Goal: Task Accomplishment & Management: Complete application form

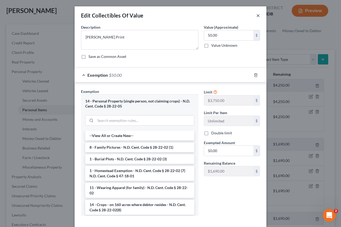
click at [256, 15] on button "×" at bounding box center [258, 15] width 4 height 6
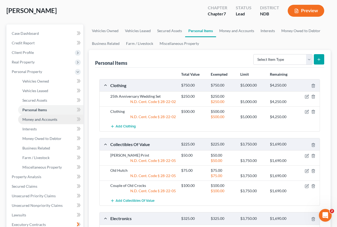
click at [31, 117] on span "Money and Accounts" at bounding box center [39, 119] width 35 height 5
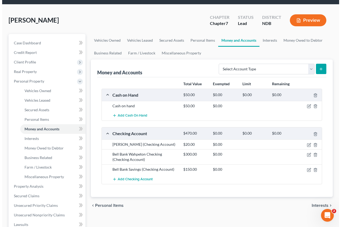
scroll to position [27, 0]
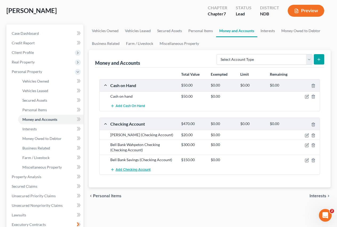
click at [129, 168] on span "Add Checking Account" at bounding box center [132, 170] width 35 height 4
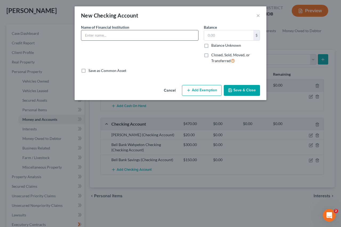
drag, startPoint x: 101, startPoint y: 37, endPoint x: 96, endPoint y: 39, distance: 6.2
click at [101, 38] on input "text" at bounding box center [139, 35] width 117 height 10
type input "[PERSON_NAME] Fargo Checking"
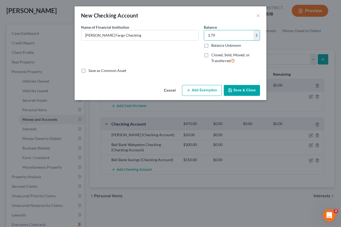
type input "3.79"
click at [195, 91] on button "Add Exemption" at bounding box center [202, 90] width 40 height 11
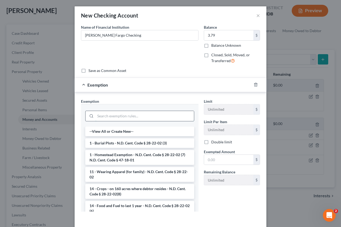
drag, startPoint x: 117, startPoint y: 113, endPoint x: 114, endPoint y: 115, distance: 3.4
click at [116, 114] on input "search" at bounding box center [144, 116] width 98 height 10
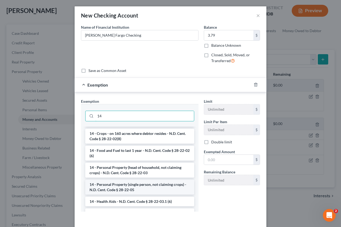
type input "14"
click at [111, 188] on li "14 - Personal Property (single person, not claiming crops) - N.D. Cent. Code § …" at bounding box center [139, 187] width 109 height 15
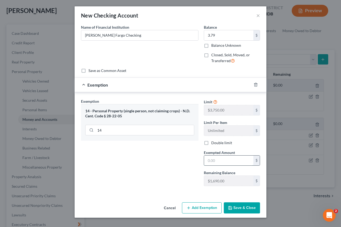
click at [220, 160] on input "text" at bounding box center [228, 161] width 49 height 10
type input "3.79"
click at [238, 208] on button "Save & Close" at bounding box center [241, 208] width 36 height 11
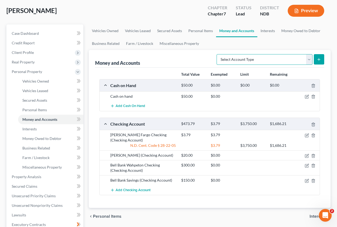
click at [243, 59] on select "Select Account Type Brokerage Cash on Hand Certificates of Deposit Checking Acc…" at bounding box center [264, 59] width 96 height 11
select select "savings"
click at [217, 54] on select "Select Account Type Brokerage Cash on Hand Certificates of Deposit Checking Acc…" at bounding box center [264, 59] width 96 height 11
drag, startPoint x: 319, startPoint y: 59, endPoint x: 314, endPoint y: 61, distance: 5.1
click at [318, 59] on icon "submit" at bounding box center [318, 59] width 4 height 4
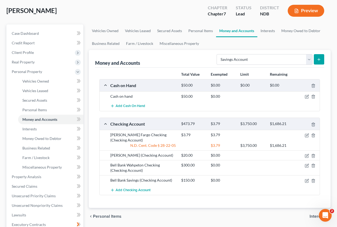
click at [319, 60] on line "submit" at bounding box center [318, 60] width 2 height 0
click at [317, 60] on icon "submit" at bounding box center [318, 59] width 4 height 4
click at [318, 58] on icon "submit" at bounding box center [318, 59] width 4 height 4
click at [318, 58] on line "submit" at bounding box center [318, 59] width 0 height 2
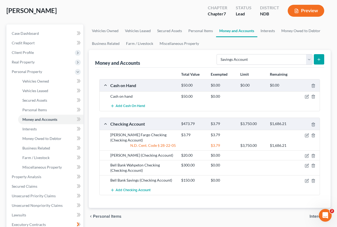
click at [318, 59] on line "submit" at bounding box center [318, 59] width 0 height 2
click at [318, 59] on icon "submit" at bounding box center [318, 59] width 4 height 4
click at [261, 61] on select "Select Account Type Brokerage Cash on Hand Certificates of Deposit Checking Acc…" at bounding box center [264, 59] width 96 height 11
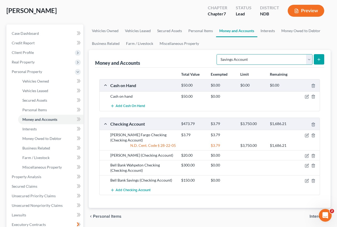
click at [260, 63] on select "Select Account Type Brokerage Cash on Hand Certificates of Deposit Checking Acc…" at bounding box center [264, 59] width 96 height 11
click at [139, 168] on div "Bell Bank Wahpeton Checking (Checking Account)" at bounding box center [142, 168] width 71 height 11
click at [306, 167] on icon "button" at bounding box center [306, 166] width 4 height 4
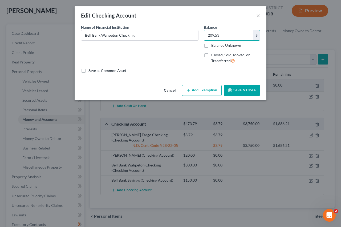
type input "209.53"
click at [196, 91] on button "Add Exemption" at bounding box center [202, 90] width 40 height 11
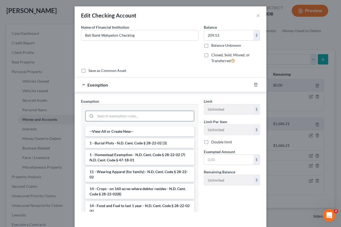
click at [121, 117] on input "search" at bounding box center [144, 116] width 98 height 10
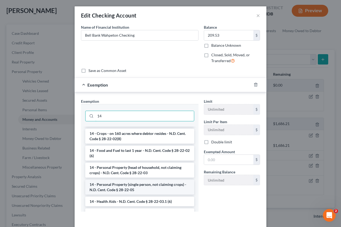
type input "14"
click at [117, 188] on li "14 - Personal Property (single person, not claiming crops) - N.D. Cent. Code § …" at bounding box center [139, 187] width 109 height 15
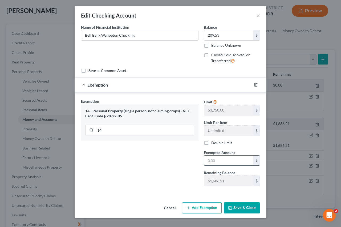
click at [222, 161] on input "text" at bounding box center [228, 161] width 49 height 10
type input "209.53"
click at [238, 209] on button "Save & Close" at bounding box center [241, 208] width 36 height 11
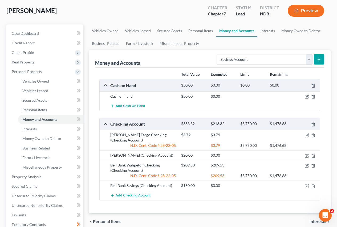
click at [320, 59] on icon "submit" at bounding box center [318, 59] width 4 height 4
click at [306, 187] on icon "button" at bounding box center [307, 186] width 2 height 2
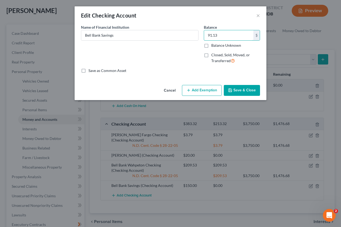
type input "91.13"
click at [198, 90] on button "Add Exemption" at bounding box center [202, 90] width 40 height 11
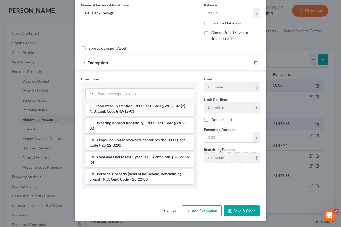
scroll to position [53, 0]
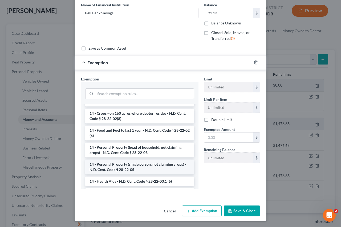
click at [106, 168] on li "14 - Personal Property (single person, not claiming crops) - N.D. Cent. Code § …" at bounding box center [139, 167] width 109 height 15
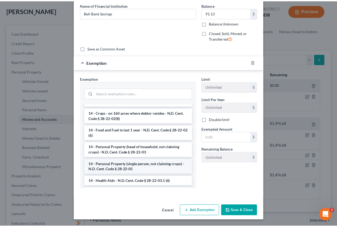
scroll to position [0, 0]
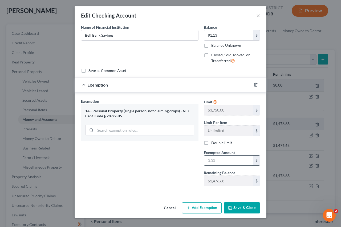
click at [223, 161] on input "text" at bounding box center [228, 161] width 49 height 10
type input "91.13"
click at [234, 209] on button "Save & Close" at bounding box center [241, 208] width 36 height 11
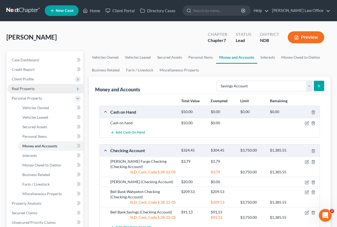
click at [21, 89] on span "Real Property" at bounding box center [23, 88] width 23 height 5
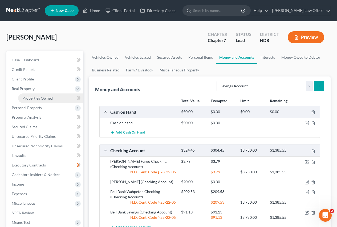
click at [34, 98] on span "Properties Owned" at bounding box center [37, 98] width 30 height 5
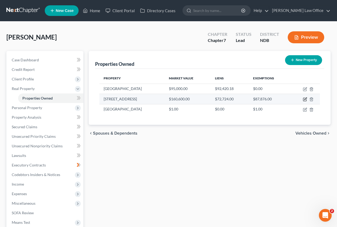
click at [305, 99] on icon "button" at bounding box center [305, 99] width 4 height 4
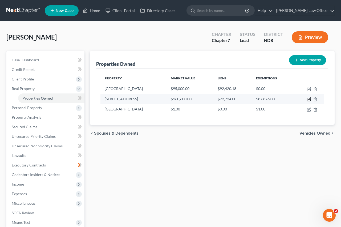
select select "29"
select select "38"
select select "0"
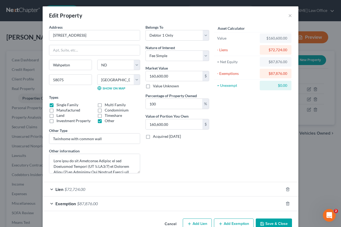
click at [261, 50] on div "$72,724.00" at bounding box center [275, 50] width 32 height 10
click at [268, 49] on div "$72,724.00" at bounding box center [275, 49] width 23 height 5
click at [288, 15] on button "×" at bounding box center [290, 15] width 4 height 6
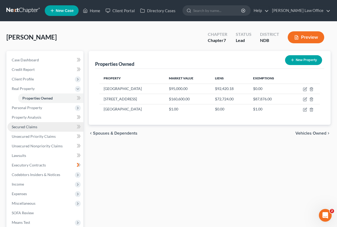
click at [20, 129] on span "Secured Claims" at bounding box center [25, 127] width 26 height 5
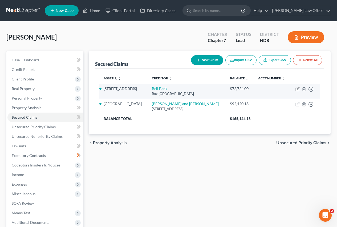
click at [297, 89] on icon "button" at bounding box center [297, 89] width 4 height 4
select select "29"
select select "4"
select select "0"
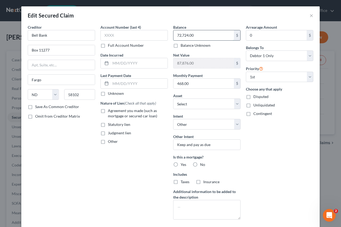
click at [205, 37] on input "72,724.00" at bounding box center [203, 35] width 60 height 10
type input "71,549.17"
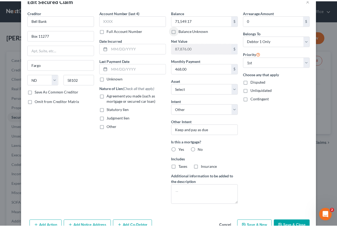
scroll to position [45, 0]
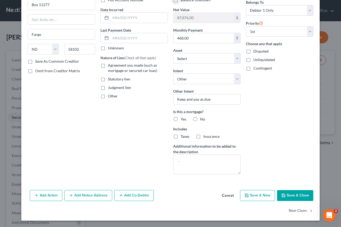
click at [292, 196] on button "Save & Close" at bounding box center [295, 195] width 36 height 11
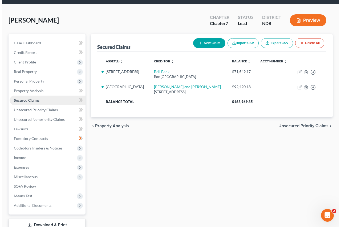
scroll to position [0, 0]
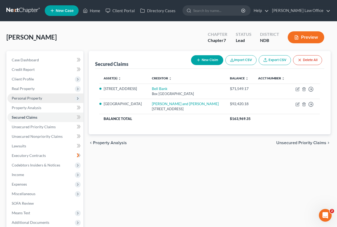
click at [25, 98] on span "Personal Property" at bounding box center [27, 98] width 30 height 5
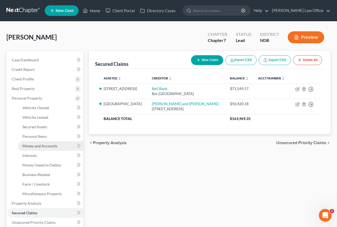
click at [30, 147] on span "Money and Accounts" at bounding box center [39, 146] width 35 height 5
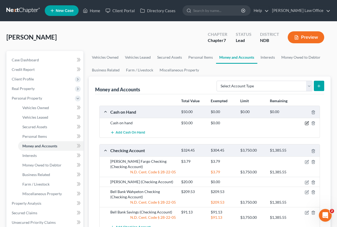
click at [306, 122] on icon "button" at bounding box center [306, 123] width 4 height 4
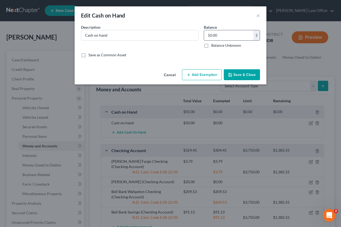
click at [222, 35] on input "50.00" at bounding box center [228, 35] width 49 height 10
click at [200, 75] on button "Add Exemption" at bounding box center [202, 74] width 40 height 11
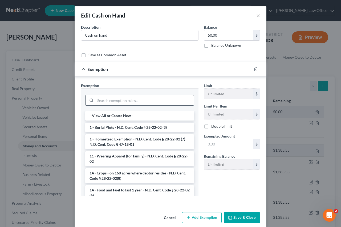
click at [118, 100] on input "search" at bounding box center [144, 101] width 98 height 10
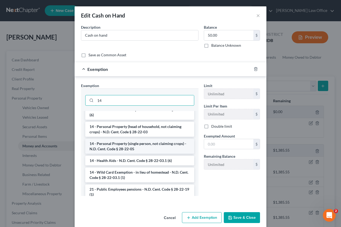
scroll to position [53, 0]
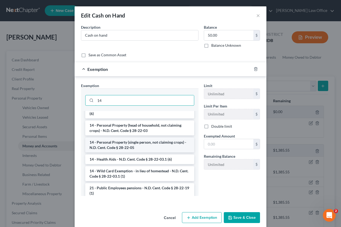
type input "14"
click at [116, 147] on li "14 - Personal Property (single person, not claiming crops) - N.D. Cent. Code § …" at bounding box center [139, 145] width 109 height 15
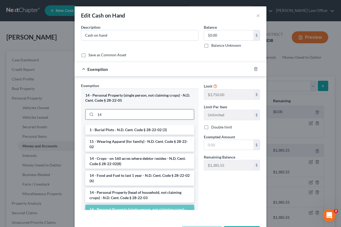
click at [111, 115] on input "14" at bounding box center [144, 115] width 98 height 10
drag, startPoint x: 219, startPoint y: 145, endPoint x: 209, endPoint y: 145, distance: 10.4
click at [209, 145] on input "text" at bounding box center [228, 145] width 49 height 10
type input "50.00"
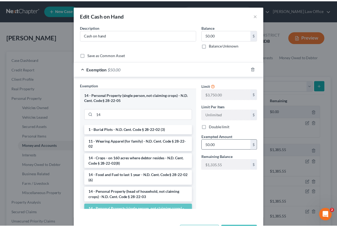
scroll to position [10, 0]
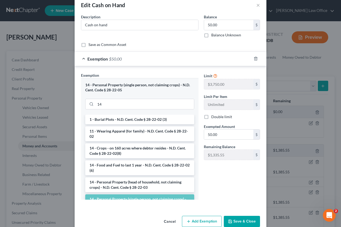
click at [236, 221] on button "Save & Close" at bounding box center [241, 221] width 36 height 11
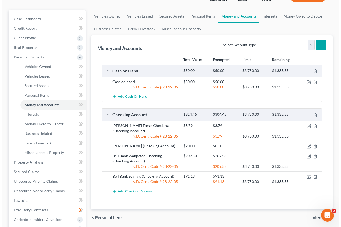
scroll to position [53, 0]
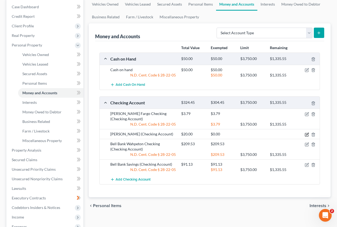
click at [306, 135] on icon "button" at bounding box center [307, 134] width 2 height 2
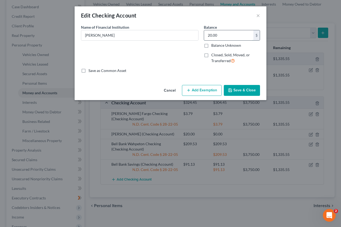
click at [224, 38] on input "20.00" at bounding box center [228, 35] width 49 height 10
type input "7.12"
click at [198, 90] on button "Add Exemption" at bounding box center [202, 90] width 40 height 11
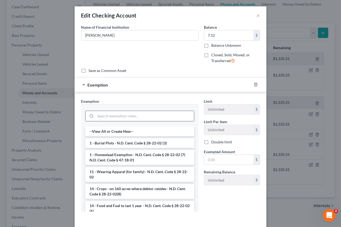
click at [134, 117] on input "search" at bounding box center [144, 116] width 98 height 10
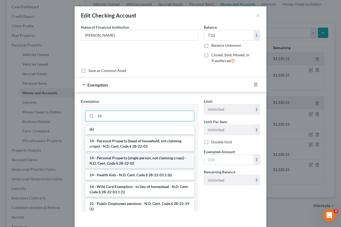
type input "14"
click at [111, 163] on li "14 - Personal Property (single person, not claiming crops) - N.D. Cent. Code § …" at bounding box center [139, 161] width 109 height 15
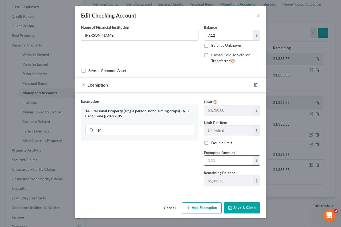
click at [218, 159] on input "text" at bounding box center [228, 161] width 49 height 10
type input "7.12"
click at [235, 209] on button "Save & Close" at bounding box center [241, 208] width 36 height 11
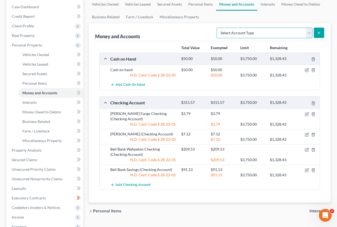
click at [278, 34] on select "Select Account Type Brokerage Cash on Hand Certificates of Deposit Checking Acc…" at bounding box center [264, 33] width 96 height 11
click at [277, 34] on select "Select Account Type Brokerage Cash on Hand Certificates of Deposit Checking Acc…" at bounding box center [264, 33] width 96 height 11
click at [262, 33] on select "Select Account Type Brokerage Cash on Hand Certificates of Deposit Checking Acc…" at bounding box center [264, 33] width 96 height 11
select select "savings"
click at [217, 28] on select "Select Account Type Brokerage Cash on Hand Certificates of Deposit Checking Acc…" at bounding box center [264, 33] width 96 height 11
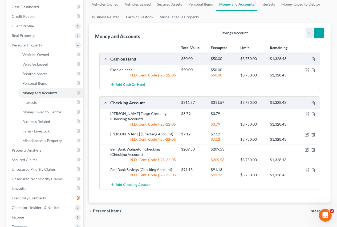
click at [317, 33] on icon "submit" at bounding box center [318, 33] width 4 height 4
click at [310, 33] on select "Select Account Type Brokerage Cash on Hand Certificates of Deposit Checking Acc…" at bounding box center [264, 33] width 96 height 11
click at [183, 197] on div "Total Value Exempted Limit Remaining Cash on Hand $50.00 $50.00 $3,750.00 $1,32…" at bounding box center [209, 122] width 229 height 162
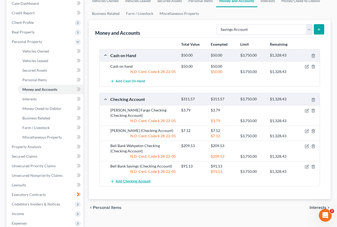
scroll to position [80, 0]
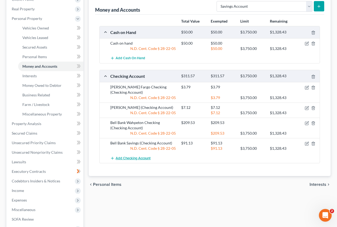
click at [125, 158] on span "Add Checking Account" at bounding box center [132, 158] width 35 height 4
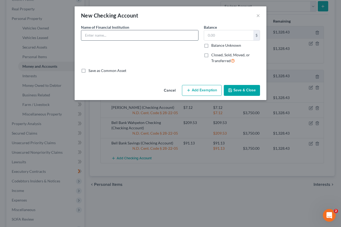
click at [111, 34] on input "text" at bounding box center [139, 35] width 117 height 10
type input "[PERSON_NAME] Fargo Savings"
type input "0"
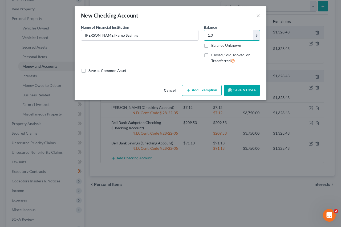
type input "1.0"
click at [211, 47] on label "Balance Unknown" at bounding box center [226, 45] width 30 height 5
click at [213, 46] on input "Balance Unknown" at bounding box center [214, 44] width 3 height 3
checkbox input "true"
type input "0.00"
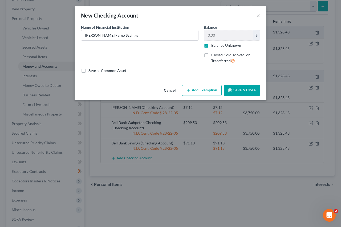
click at [237, 89] on button "Save & Close" at bounding box center [241, 90] width 36 height 11
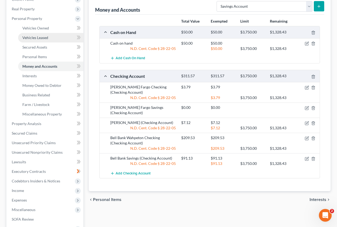
click at [31, 38] on span "Vehicles Leased" at bounding box center [35, 37] width 26 height 5
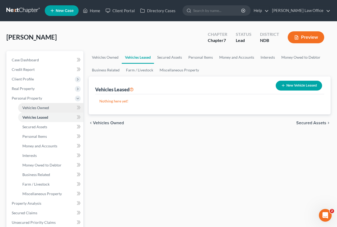
click at [32, 109] on span "Vehicles Owned" at bounding box center [35, 108] width 27 height 5
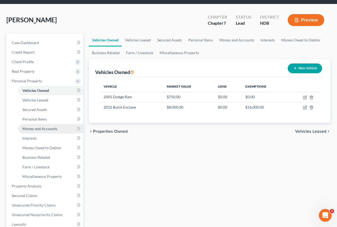
scroll to position [27, 0]
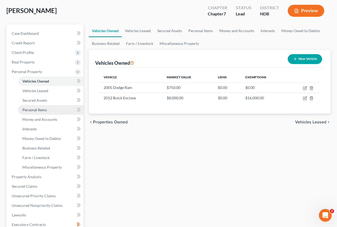
click at [37, 111] on span "Personal Items" at bounding box center [34, 110] width 24 height 5
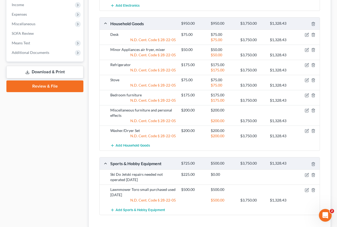
scroll to position [293, 0]
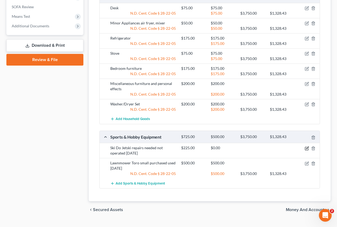
click at [306, 147] on icon "button" at bounding box center [306, 149] width 4 height 4
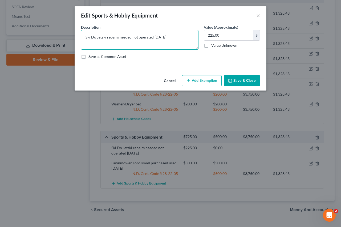
click at [92, 38] on textarea "Ski Do Jetski repairs needed not operated [DATE]" at bounding box center [139, 40] width 117 height 20
type textarea "SeaDo Jetski repairs needed not operated [DATE]"
click at [237, 79] on button "Save & Close" at bounding box center [241, 80] width 36 height 11
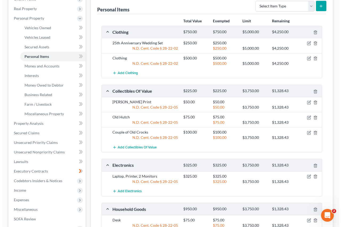
scroll to position [0, 0]
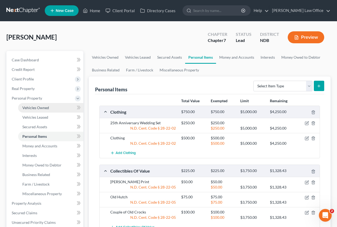
click at [31, 109] on span "Vehicles Owned" at bounding box center [35, 108] width 27 height 5
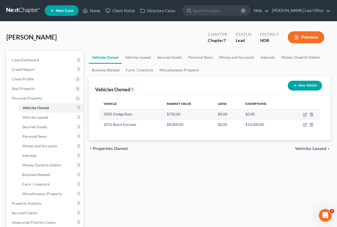
click at [123, 116] on td "2005 Dodge Ram" at bounding box center [130, 114] width 63 height 10
click at [305, 115] on icon "button" at bounding box center [305, 115] width 4 height 4
select select "1"
select select "21"
select select "3"
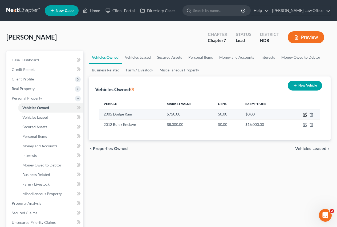
select select "0"
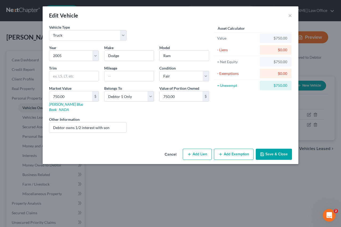
click at [268, 40] on div "$750.00" at bounding box center [275, 38] width 23 height 5
click at [92, 35] on select "Select Automobile Truck Trailer Watercraft Aircraft Motor Home Atv Other Vehicle" at bounding box center [87, 35] width 77 height 11
click at [113, 76] on input "text" at bounding box center [128, 76] width 49 height 10
type input "136000"
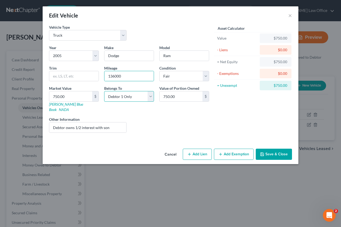
click at [148, 99] on select "Select Debtor 1 Only Debtor 2 Only Debtor 1 And Debtor 2 Only At Least One Of T…" at bounding box center [129, 96] width 50 height 11
select select "3"
click at [104, 91] on select "Select Debtor 1 Only Debtor 2 Only Debtor 1 And Debtor 2 Only At Least One Of T…" at bounding box center [129, 96] width 50 height 11
type input "1,000"
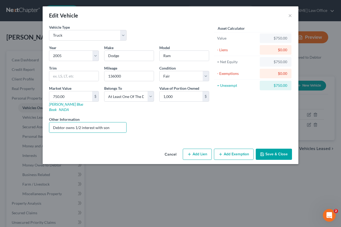
click at [271, 38] on div "$750.00" at bounding box center [275, 38] width 23 height 5
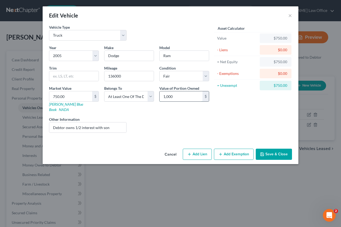
click at [181, 97] on input "1,000" at bounding box center [180, 97] width 43 height 10
click at [270, 151] on button "Save & Close" at bounding box center [273, 154] width 36 height 11
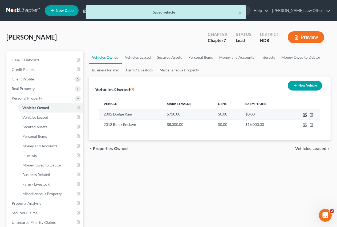
click at [304, 114] on icon "button" at bounding box center [305, 115] width 4 height 4
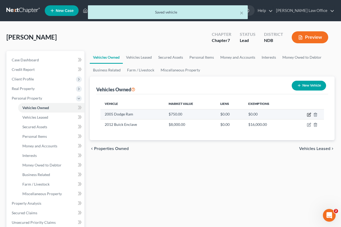
select select "1"
select select "21"
select select "3"
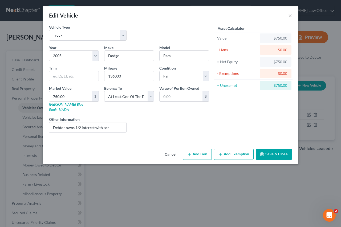
click at [269, 41] on div "$750.00" at bounding box center [275, 39] width 32 height 10
click at [270, 39] on div "$750.00" at bounding box center [275, 38] width 23 height 5
click at [271, 39] on div "$750.00" at bounding box center [275, 38] width 23 height 5
click at [183, 95] on input "text" at bounding box center [180, 97] width 43 height 10
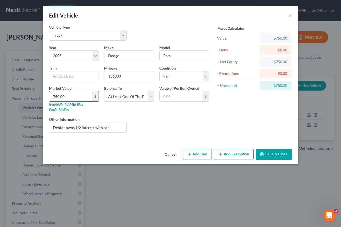
click at [65, 95] on input "750.00" at bounding box center [70, 97] width 43 height 10
type input "1"
type input "1.00"
type input "11"
type input "11.00"
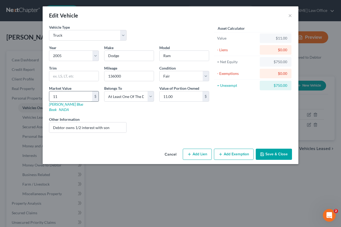
type input "1"
type input "1.00"
type input "10"
type input "10.00"
type input "100"
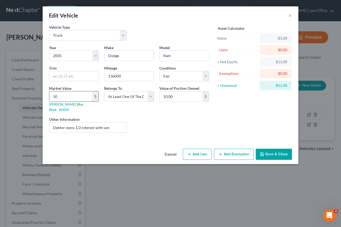
type input "100.00"
type input "1000"
type input "1,000.00"
type input "1,000"
click at [234, 150] on button "Add Exemption" at bounding box center [234, 154] width 40 height 11
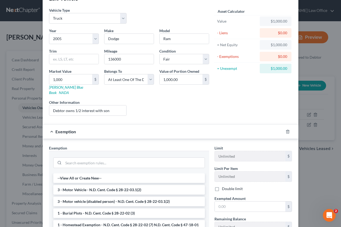
scroll to position [27, 0]
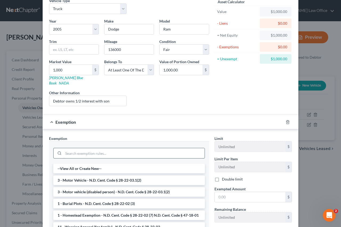
click at [85, 153] on input "search" at bounding box center [133, 153] width 141 height 10
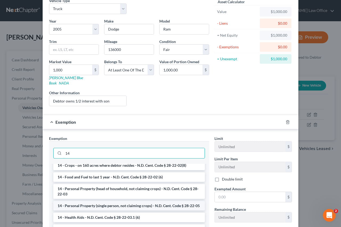
type input "14"
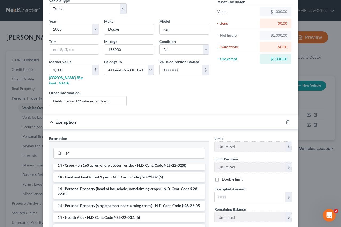
click at [84, 201] on li "14 - Personal Property (single person, not claiming crops) - N.D. Cent. Code § …" at bounding box center [128, 206] width 151 height 10
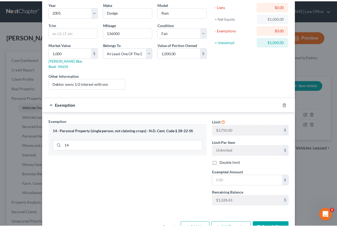
scroll to position [53, 0]
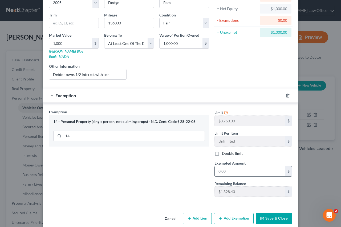
click at [226, 167] on input "text" at bounding box center [249, 172] width 71 height 10
type input "1,000"
click at [268, 214] on button "Save & Close" at bounding box center [273, 218] width 36 height 11
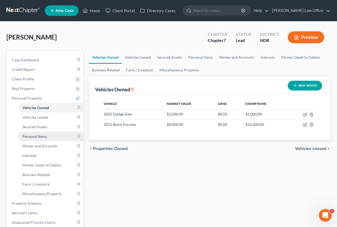
click at [35, 137] on span "Personal Items" at bounding box center [34, 136] width 24 height 5
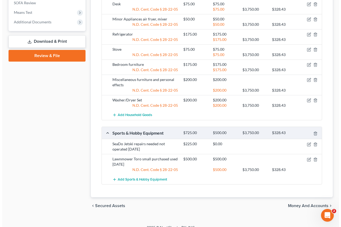
scroll to position [304, 0]
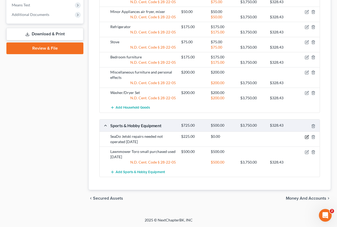
click at [306, 136] on icon "button" at bounding box center [306, 137] width 4 height 4
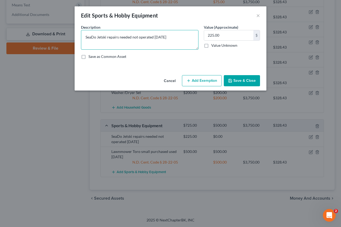
click at [85, 38] on textarea "SeaDo Jetski repairs needed not operated [DATE]" at bounding box center [139, 40] width 117 height 20
type textarea "2004 SeaDo Jetski repairs needed not operated [DATE] purchased used"
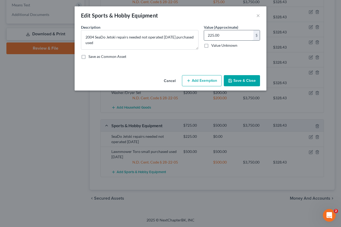
click at [221, 37] on input "225.00" at bounding box center [228, 35] width 49 height 10
type input "350"
click at [194, 81] on button "Add Exemption" at bounding box center [202, 80] width 40 height 11
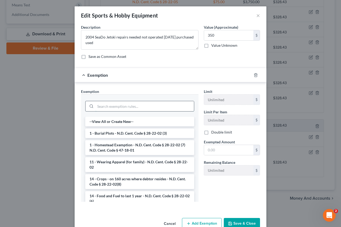
click at [112, 108] on input "search" at bounding box center [144, 106] width 98 height 10
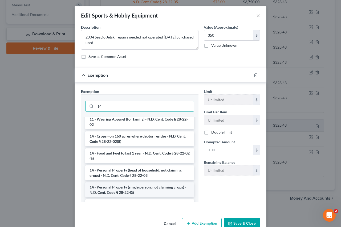
scroll to position [27, 0]
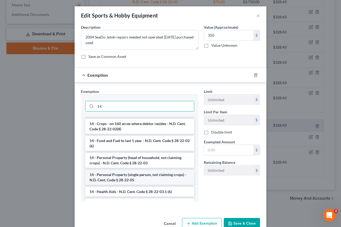
type input "14"
click at [109, 179] on li "14 - Personal Property (single person, not claiming crops) - N.D. Cent. Code § …" at bounding box center [139, 177] width 109 height 15
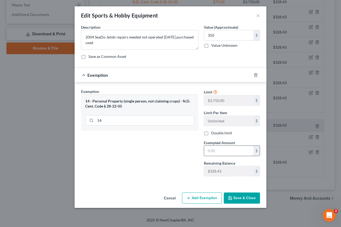
drag, startPoint x: 226, startPoint y: 151, endPoint x: 207, endPoint y: 150, distance: 18.4
click at [199, 152] on div "Exemption Set must be selected for CA. Exemption * 14 - Personal Property (sing…" at bounding box center [170, 135] width 184 height 92
click at [159, 185] on div "Exemption Set must be selected for CA. Exemption * 14 - Personal Property (sing…" at bounding box center [170, 133] width 192 height 103
click at [166, 198] on button "Cancel" at bounding box center [169, 198] width 20 height 11
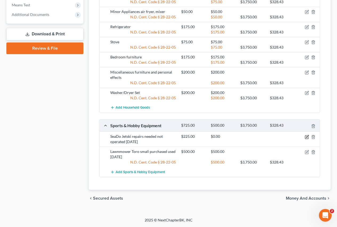
click at [307, 138] on icon "button" at bounding box center [307, 136] width 2 height 2
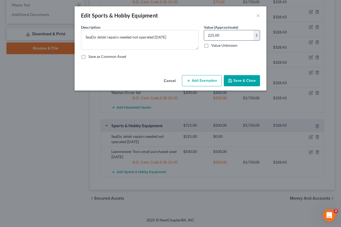
click at [222, 34] on input "225.00" at bounding box center [228, 35] width 49 height 10
type input "300"
click at [197, 80] on button "Add Exemption" at bounding box center [202, 80] width 40 height 11
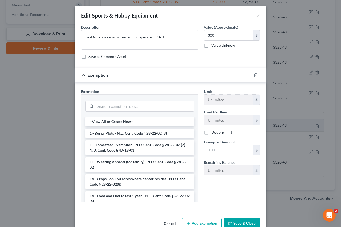
click at [218, 149] on input "text" at bounding box center [228, 150] width 49 height 10
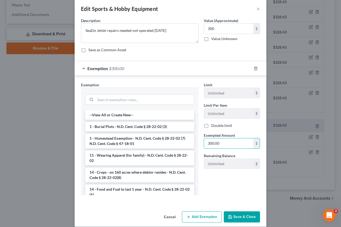
scroll to position [13, 0]
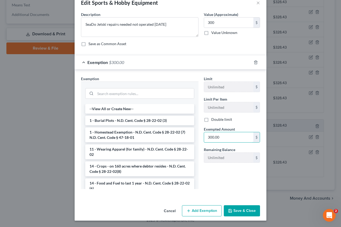
type input "300.00"
click at [235, 209] on button "Save & Close" at bounding box center [241, 211] width 36 height 11
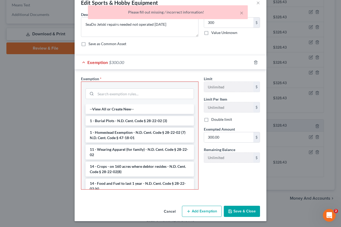
drag, startPoint x: 220, startPoint y: 181, endPoint x: 217, endPoint y: 186, distance: 5.6
click at [219, 181] on div "Limit Unlimited $ Limit Per Item Unlimited $ Double limit Exempted Amount * 300…" at bounding box center [231, 135] width 61 height 118
click at [219, 191] on div "Limit Unlimited $ Limit Per Item Unlimited $ Double limit Exempted Amount * 300…" at bounding box center [231, 135] width 61 height 118
click at [103, 95] on input "search" at bounding box center [145, 94] width 98 height 10
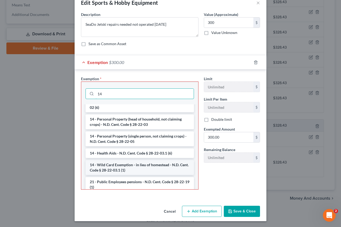
scroll to position [53, 0]
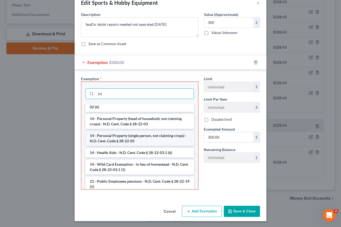
type input "14"
click at [113, 138] on li "14 - Personal Property (single person, not claiming crops) - N.D. Cent. Code § …" at bounding box center [139, 138] width 108 height 15
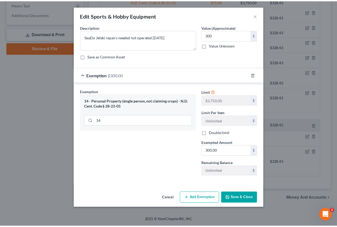
scroll to position [0, 0]
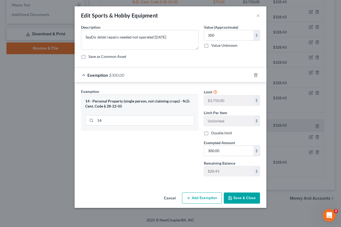
click at [235, 196] on button "Save & Close" at bounding box center [241, 198] width 36 height 11
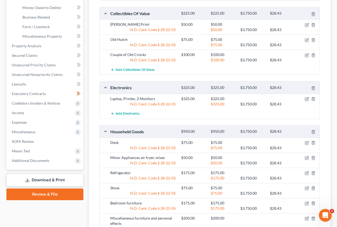
scroll to position [203, 0]
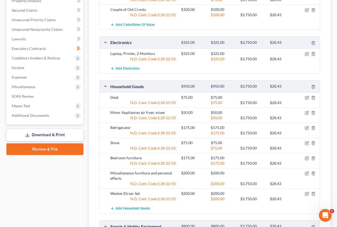
click at [39, 133] on link "Download & Print" at bounding box center [44, 135] width 77 height 13
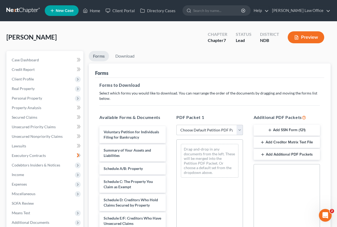
click at [198, 128] on select "Choose Default Petition PDF Packet Complete Bankruptcy Petition (all forms and …" at bounding box center [209, 130] width 66 height 11
select select "0"
click at [176, 125] on select "Choose Default Petition PDF Packet Complete Bankruptcy Petition (all forms and …" at bounding box center [209, 130] width 66 height 11
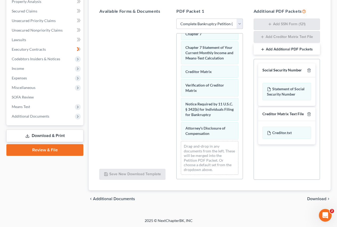
scroll to position [107, 0]
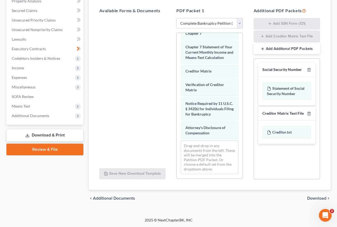
click at [311, 198] on span "Download" at bounding box center [316, 199] width 19 height 4
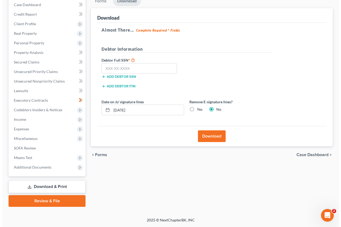
scroll to position [55, 0]
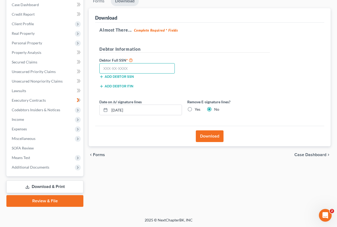
click at [138, 69] on input "text" at bounding box center [136, 68] width 75 height 11
type input "472-92-1104"
click at [209, 135] on button "Download" at bounding box center [210, 137] width 28 height 12
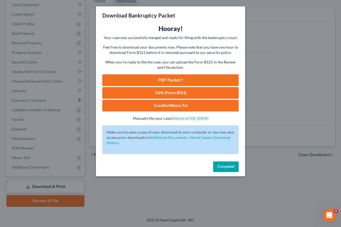
click at [163, 81] on link "PDF Packet 1" at bounding box center [170, 80] width 136 height 12
